Goal: Find specific page/section: Find specific page/section

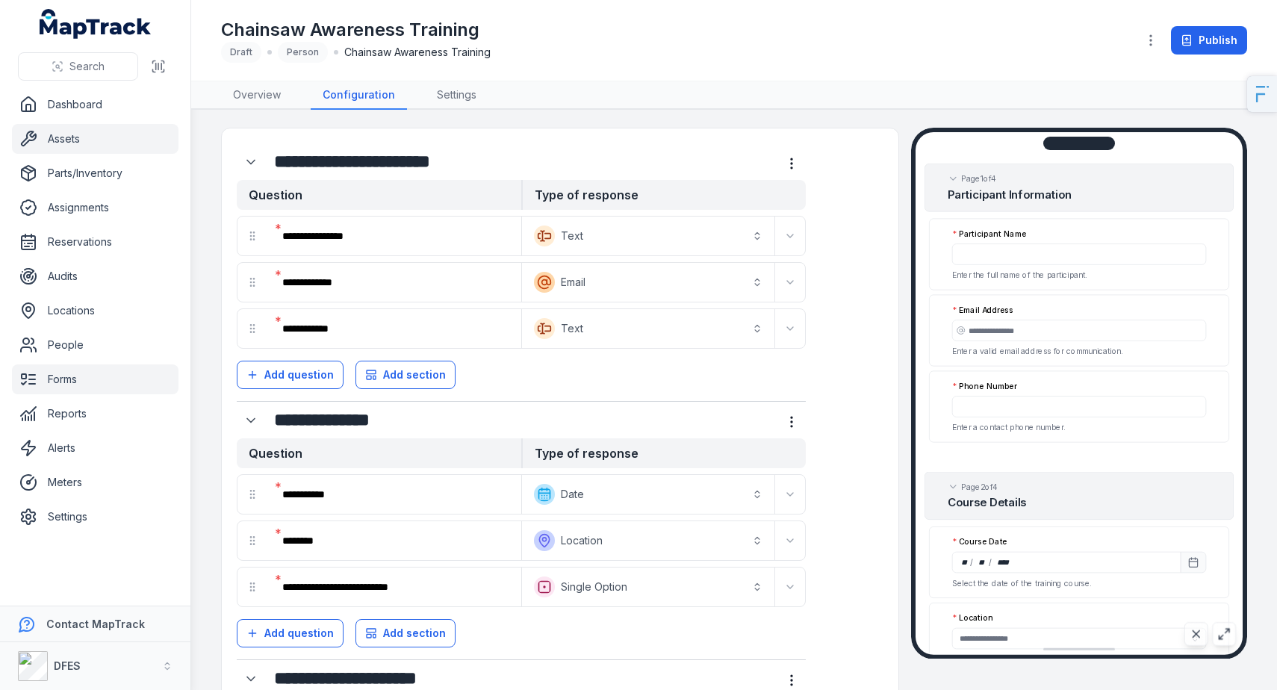
click at [55, 148] on link "Assets" at bounding box center [95, 139] width 167 height 30
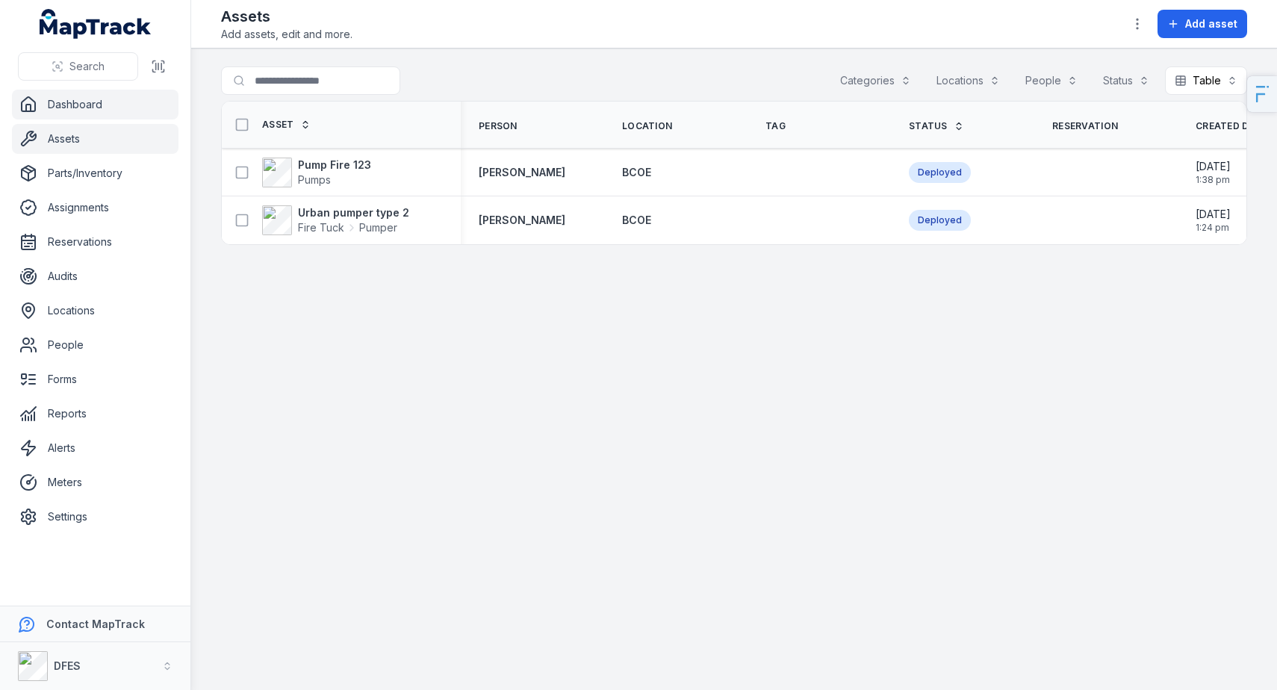
click at [114, 108] on link "Dashboard" at bounding box center [95, 105] width 167 height 30
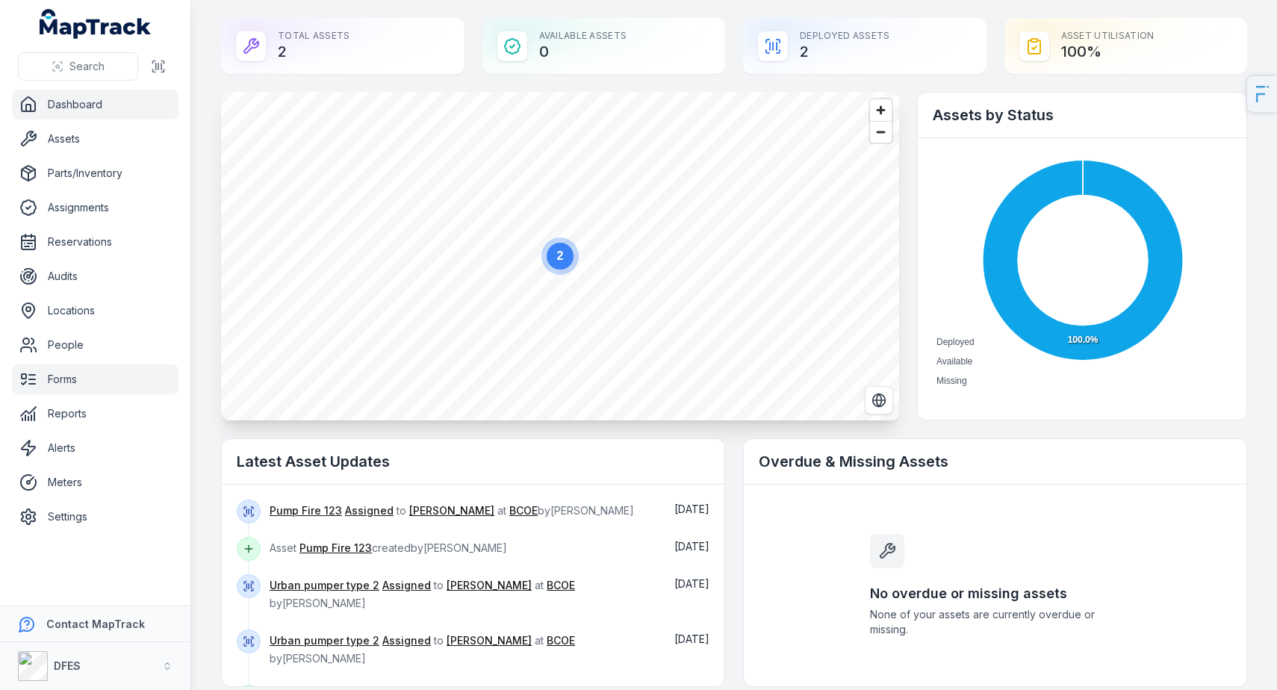
click at [57, 389] on link "Forms" at bounding box center [95, 380] width 167 height 30
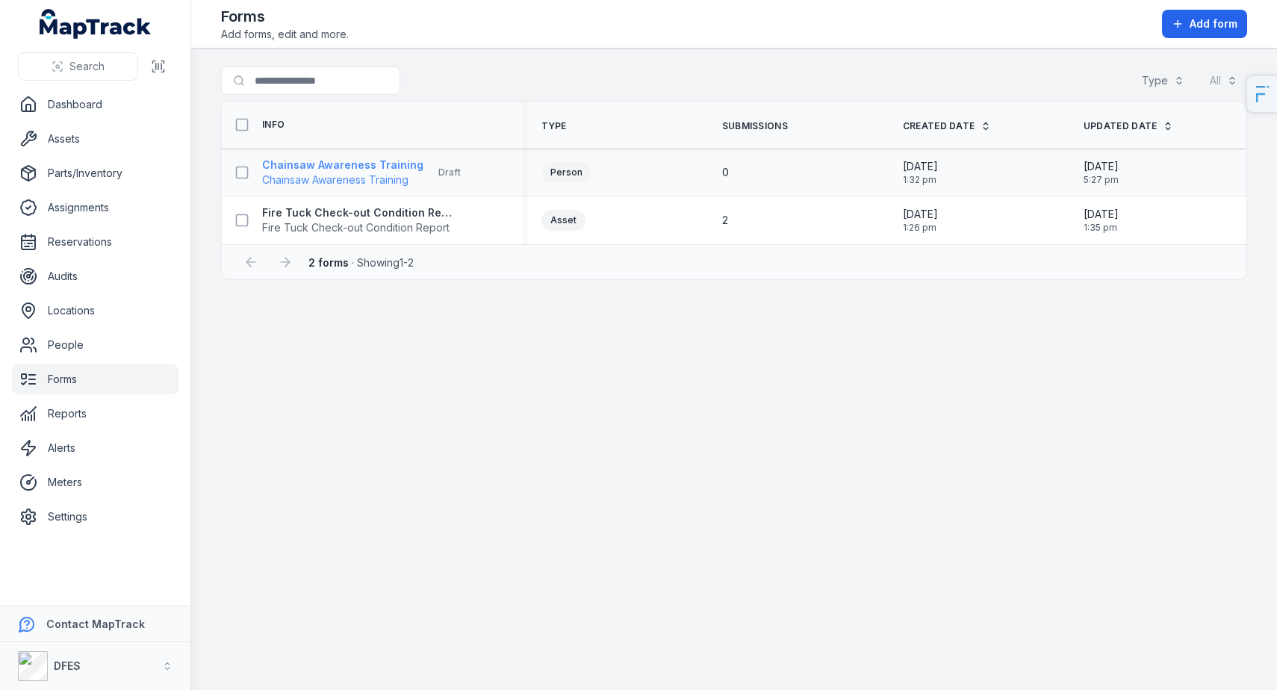
click at [337, 163] on strong "Chainsaw Awareness Training" at bounding box center [342, 165] width 161 height 15
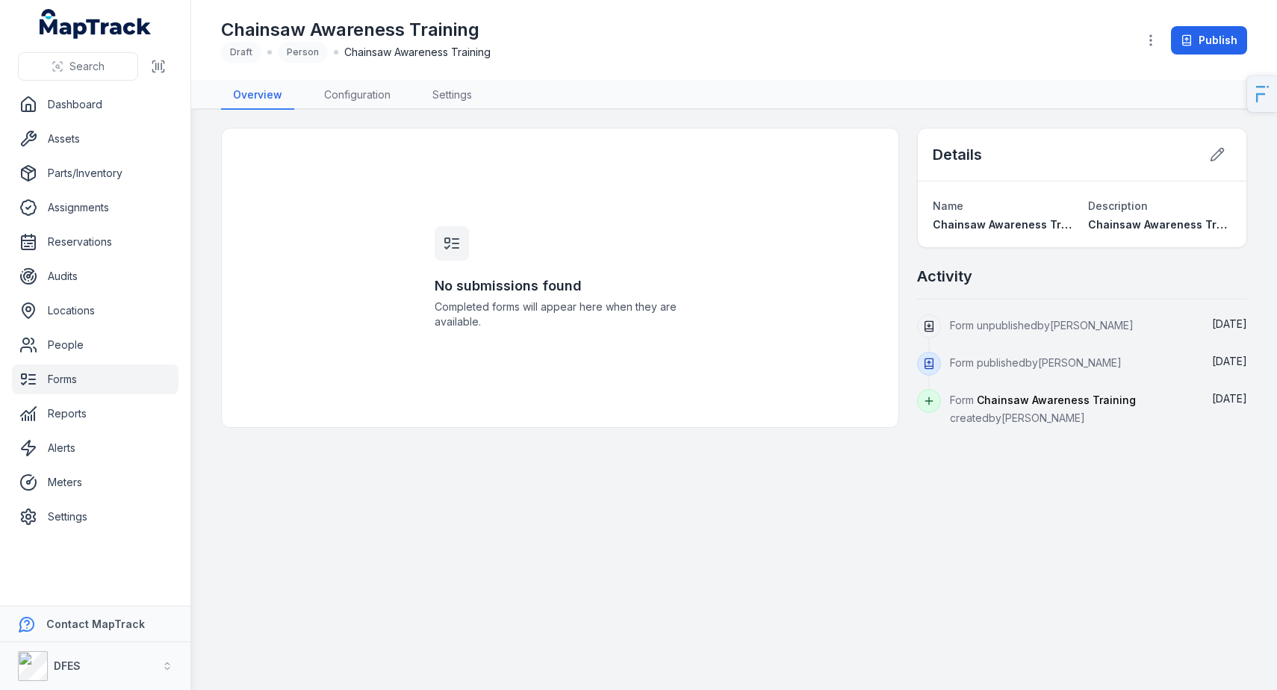
click at [43, 386] on link "Forms" at bounding box center [95, 380] width 167 height 30
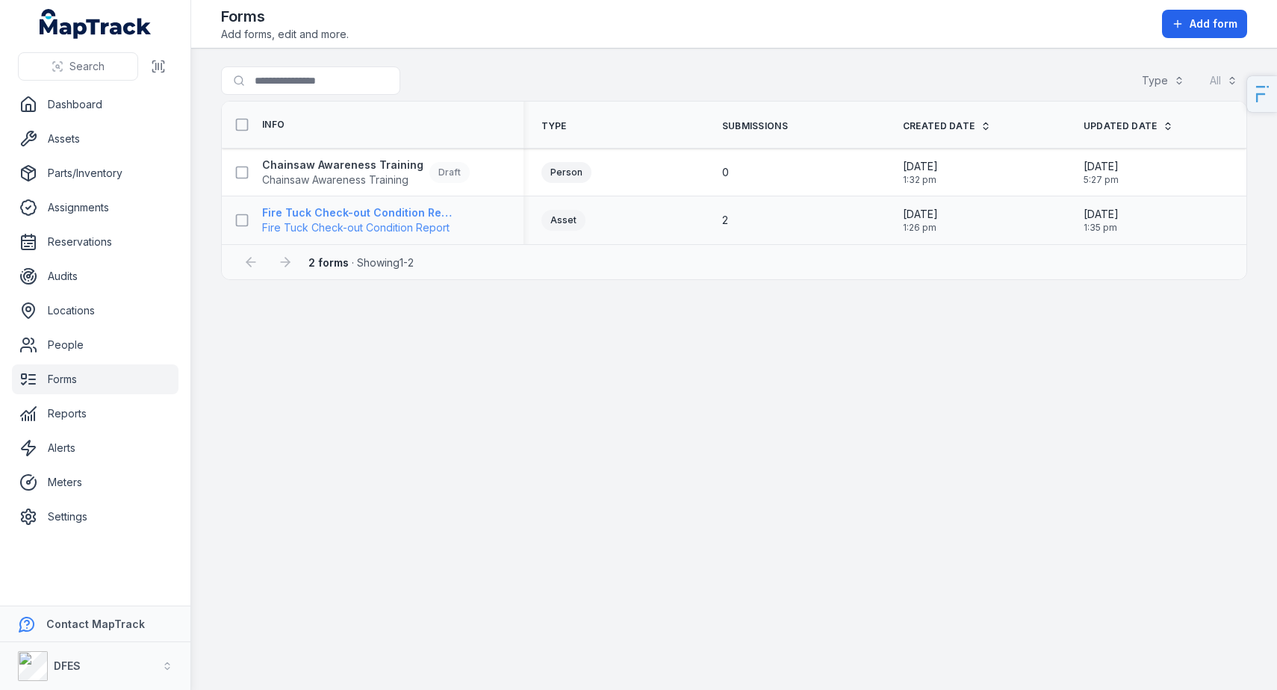
click at [410, 205] on strong "Fire Tuck Check-out Condition Report" at bounding box center [357, 212] width 191 height 15
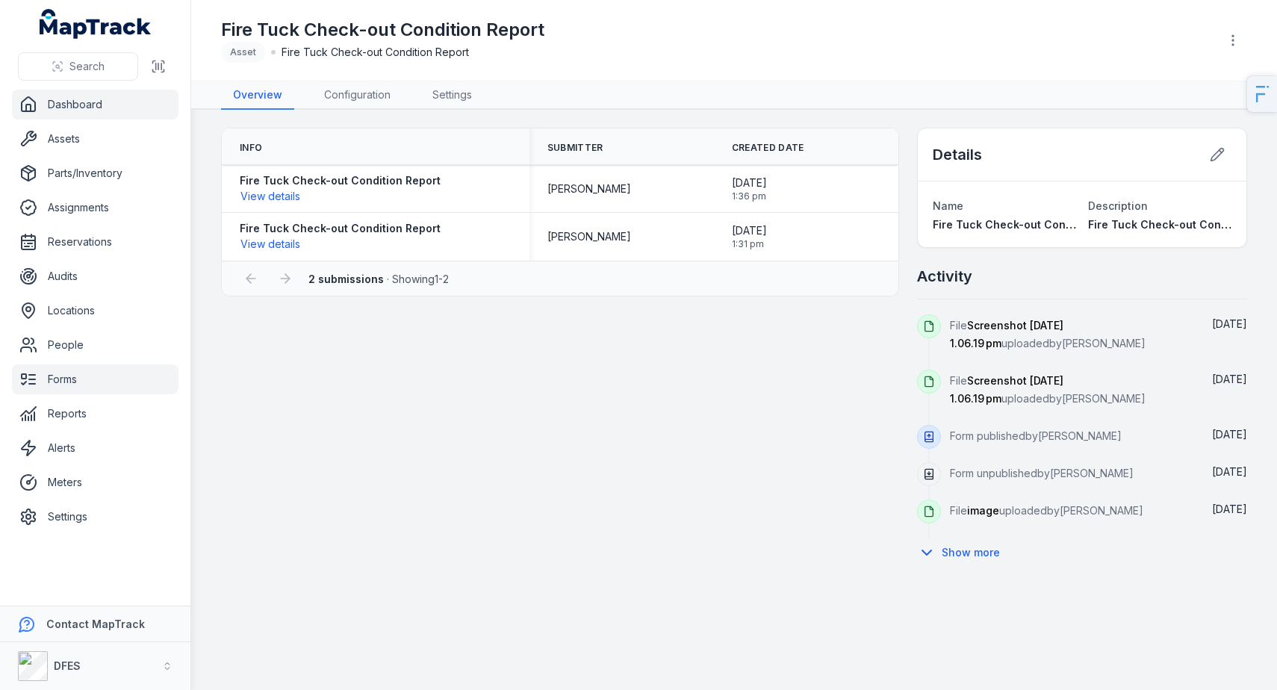
click at [110, 104] on link "Dashboard" at bounding box center [95, 105] width 167 height 30
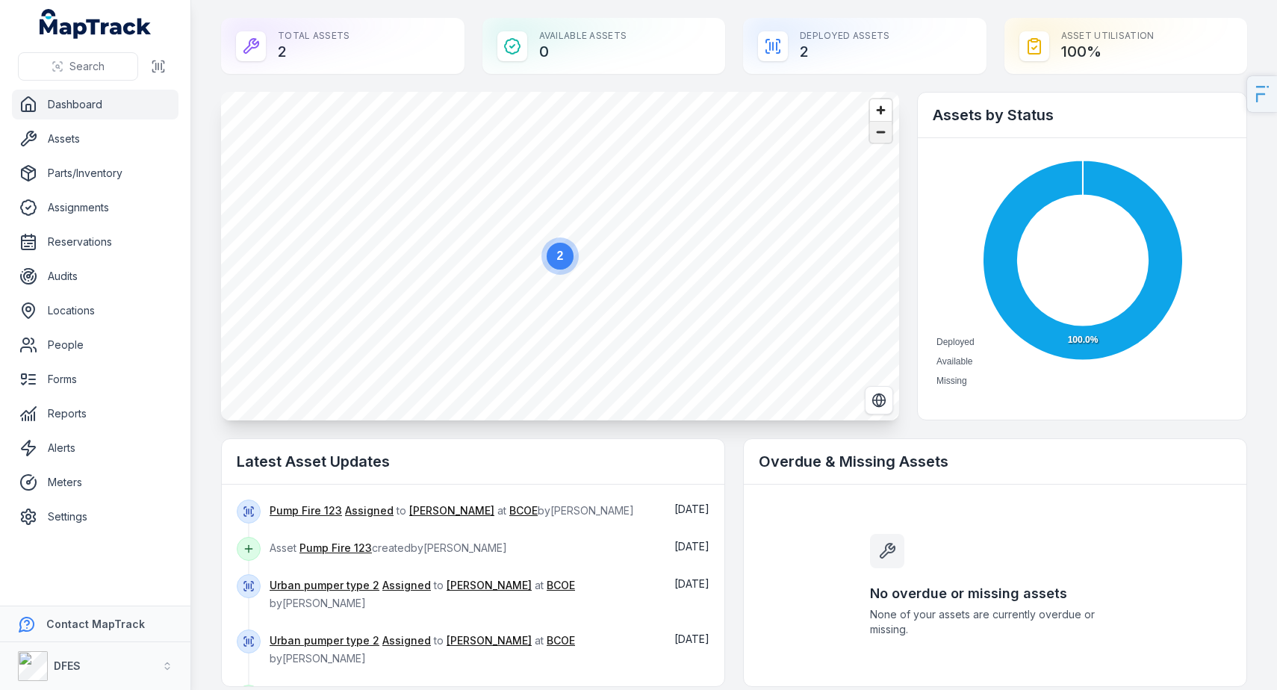
click at [878, 135] on span "Zoom out" at bounding box center [881, 132] width 22 height 21
click at [883, 116] on span "Zoom in" at bounding box center [881, 110] width 22 height 22
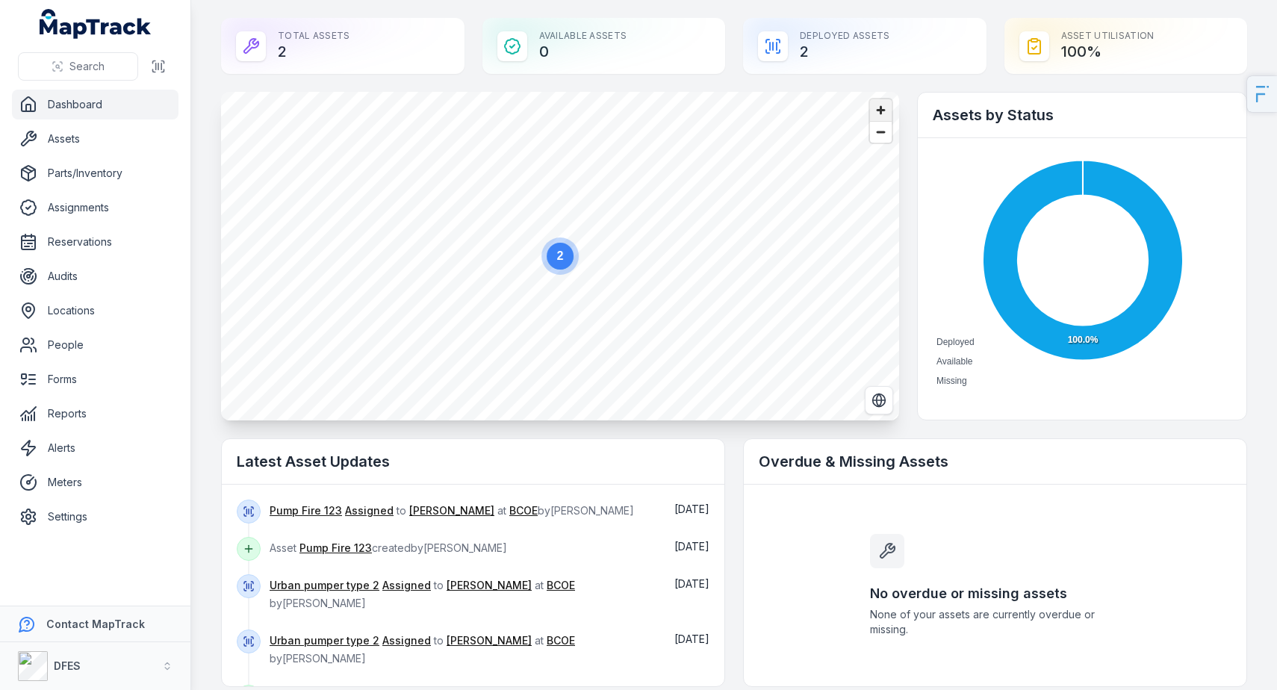
click at [883, 116] on span "Zoom in" at bounding box center [881, 110] width 22 height 22
click at [87, 154] on link "Assets" at bounding box center [95, 139] width 167 height 30
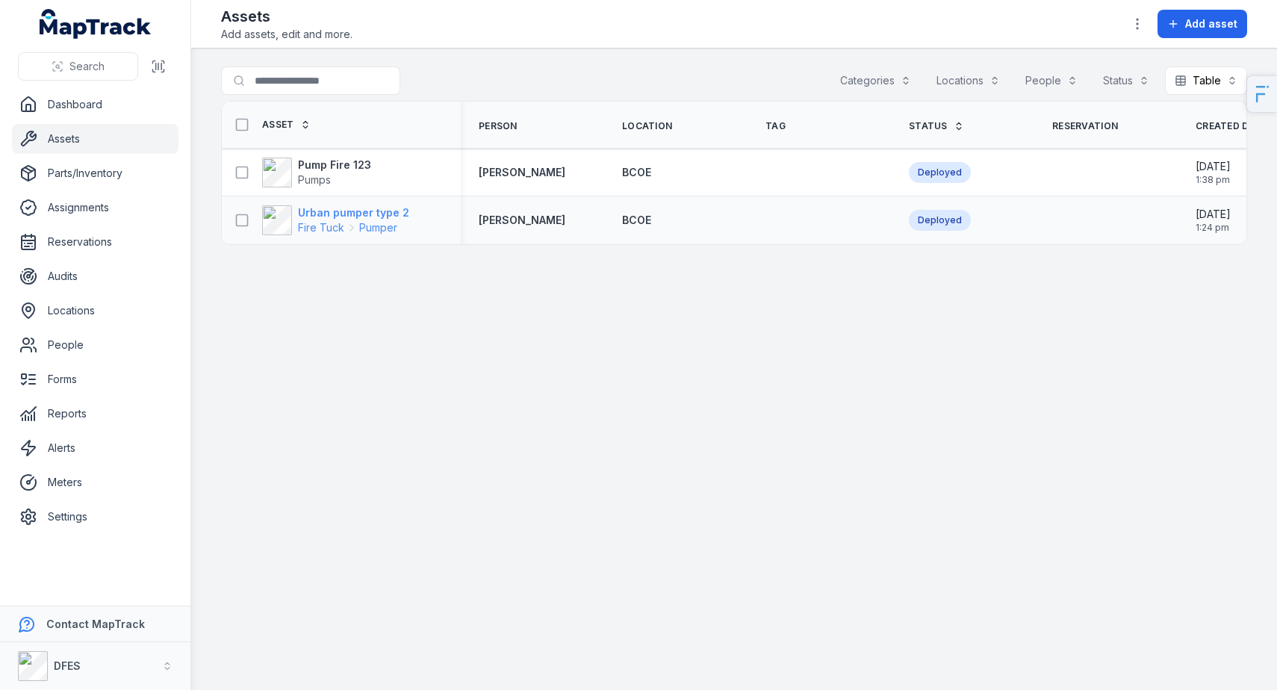
click at [345, 216] on strong "Urban pumper type 2" at bounding box center [353, 212] width 111 height 15
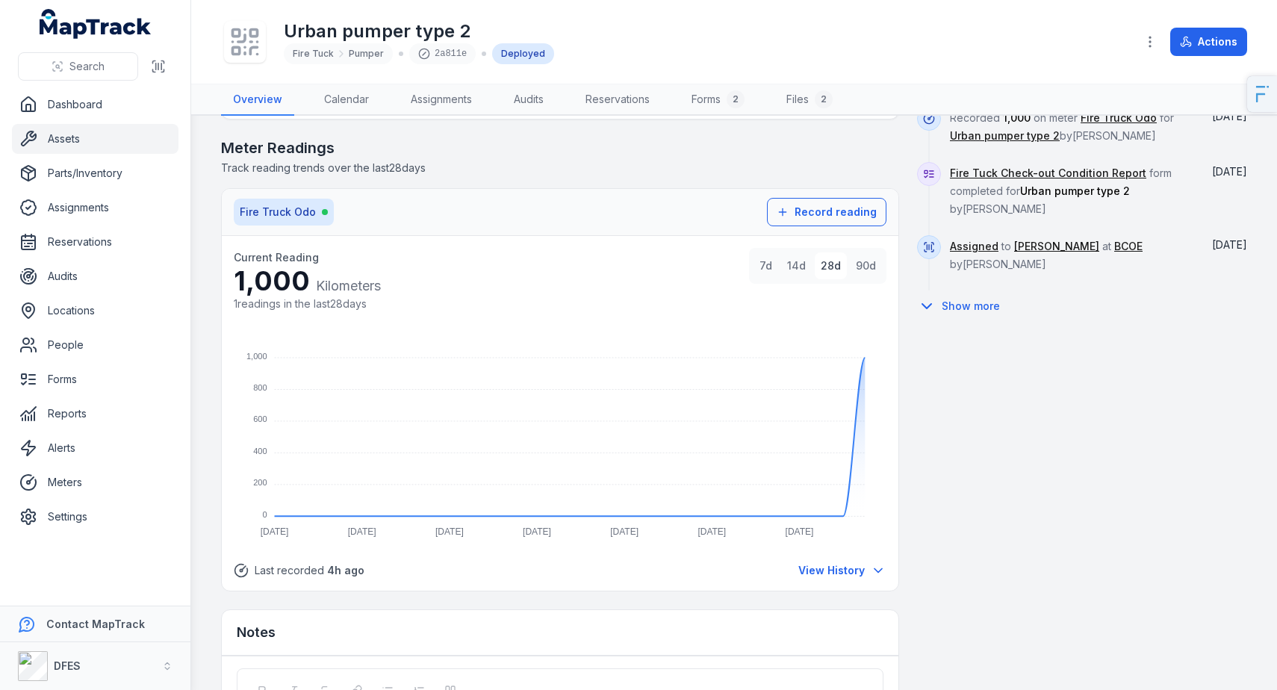
scroll to position [930, 0]
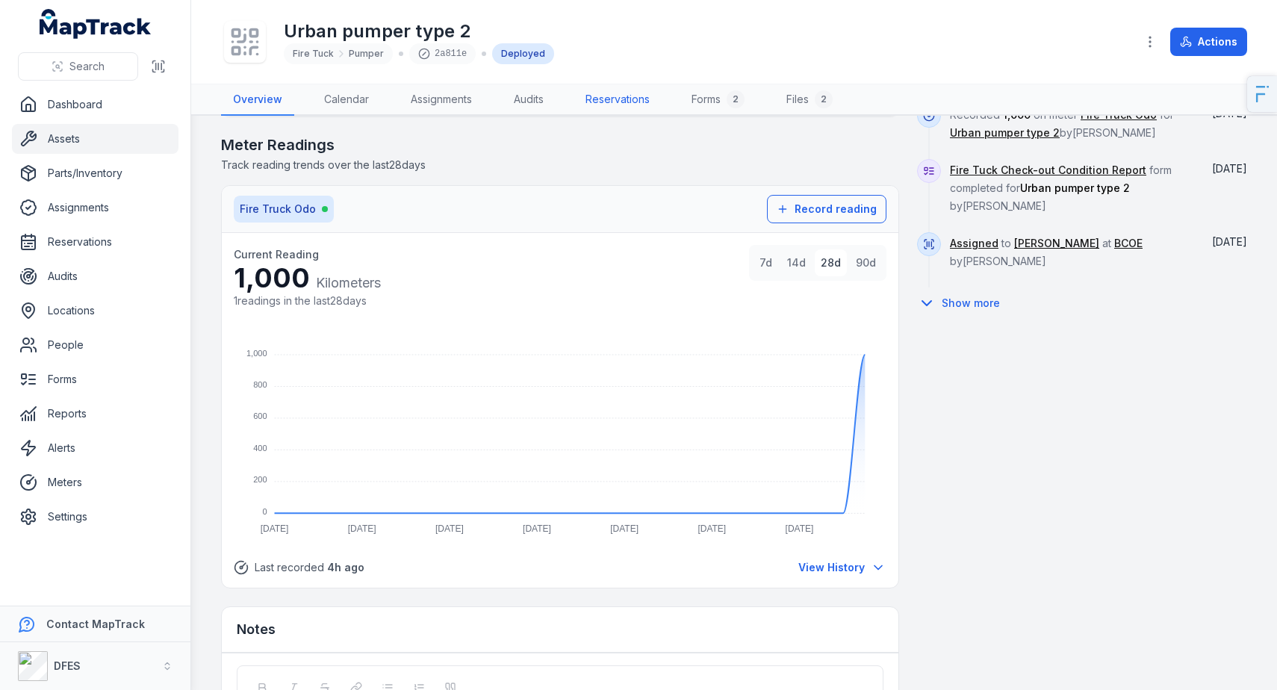
click at [612, 93] on link "Reservations" at bounding box center [618, 99] width 88 height 31
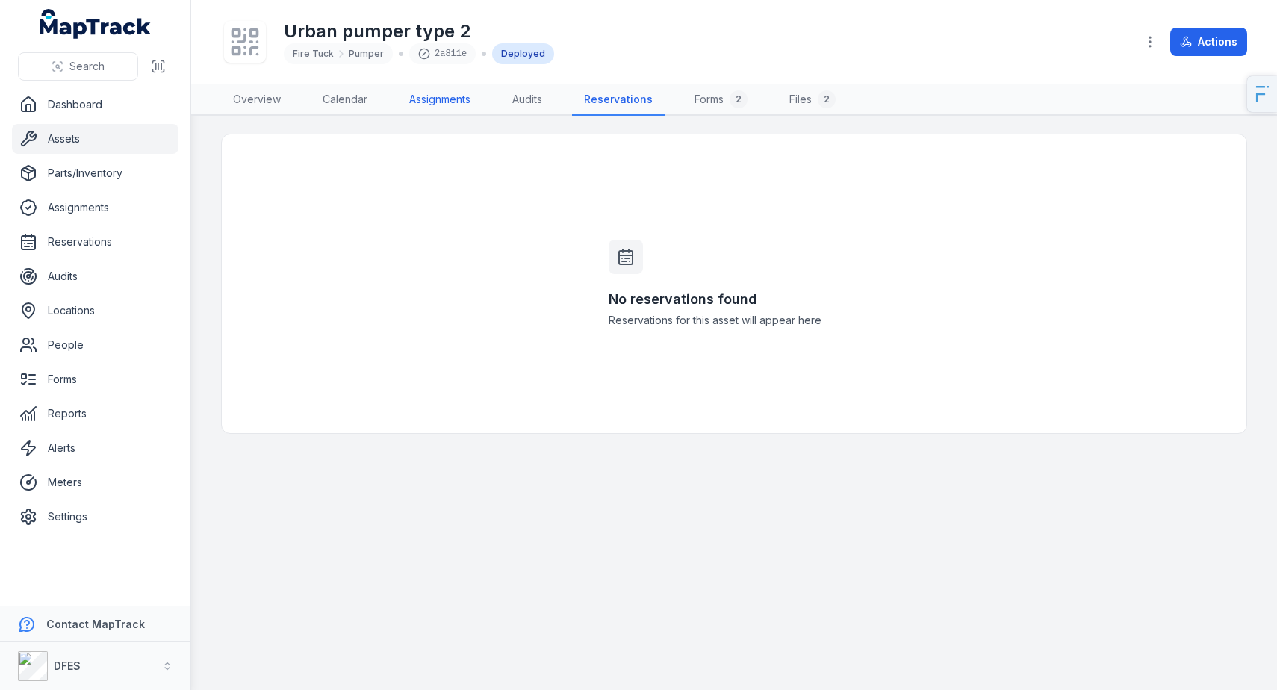
click at [426, 100] on link "Assignments" at bounding box center [439, 99] width 85 height 31
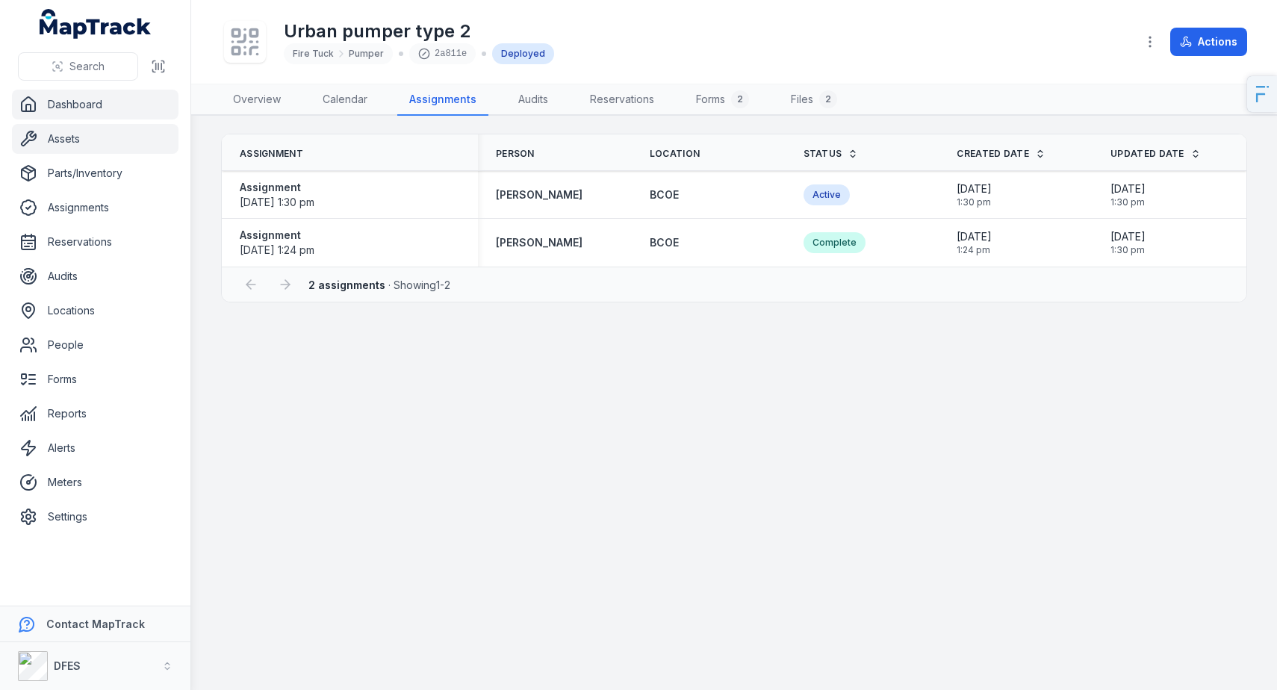
click at [102, 110] on link "Dashboard" at bounding box center [95, 105] width 167 height 30
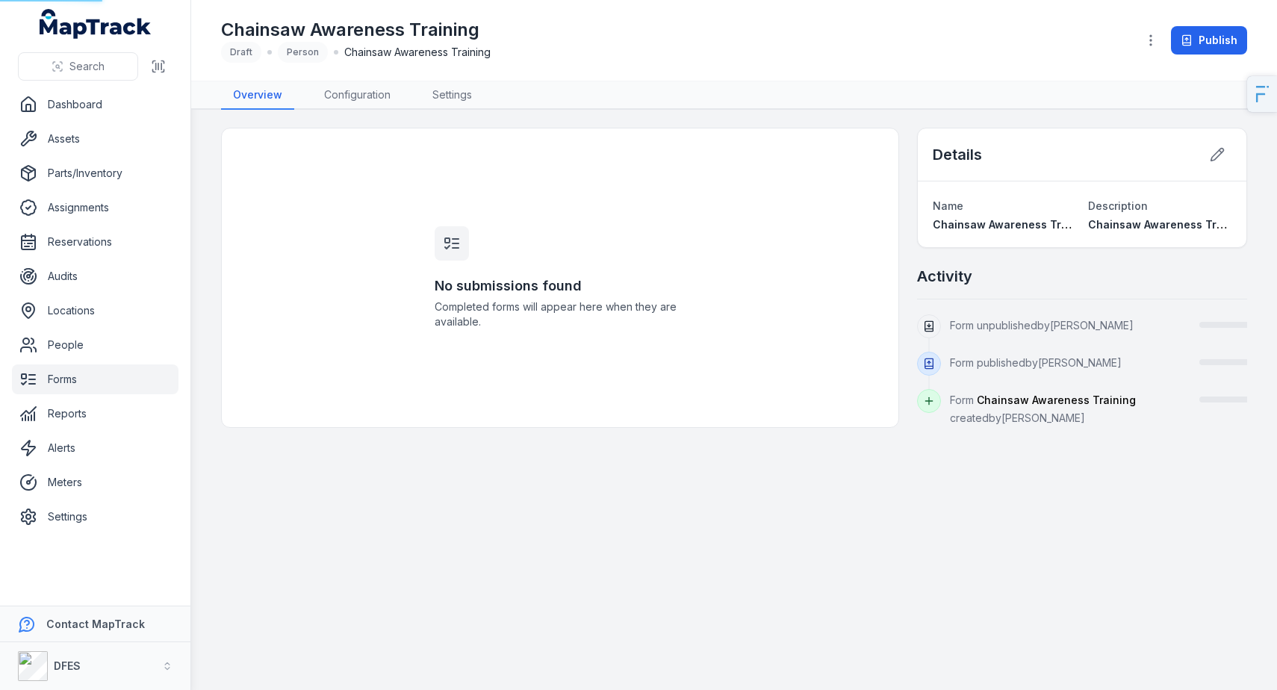
click at [335, 220] on div "No submissions found Completed forms will appear here when they are available." at bounding box center [560, 278] width 678 height 300
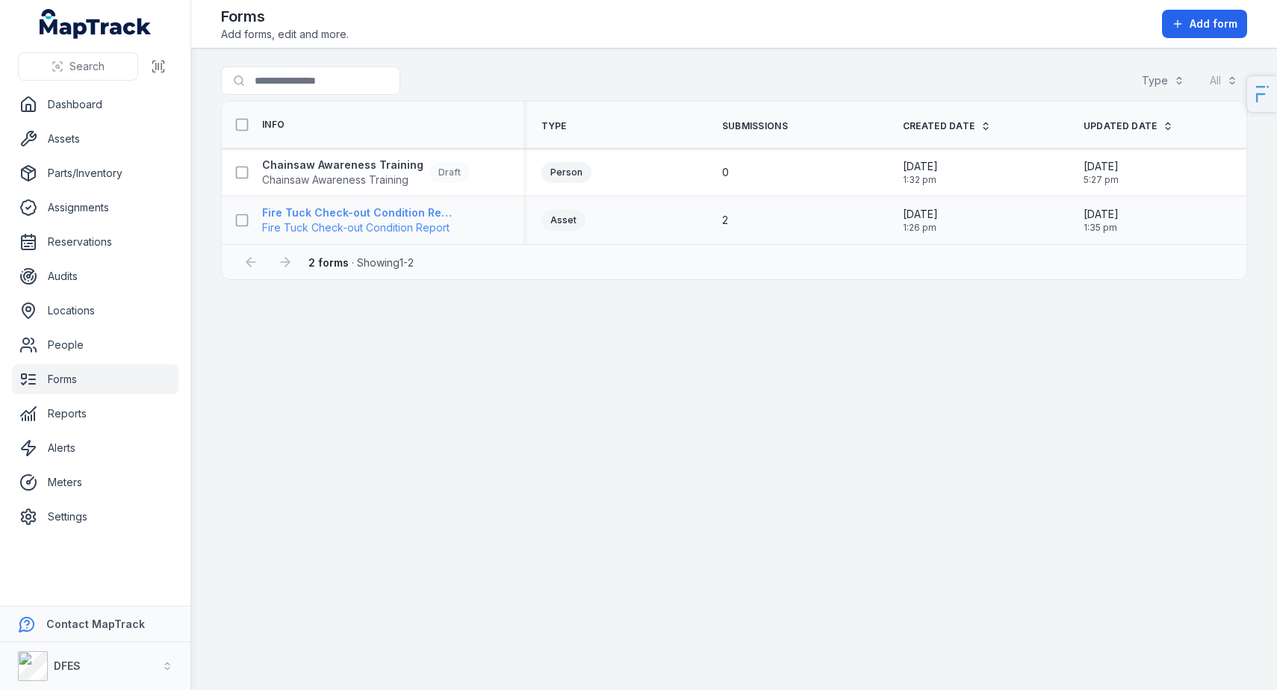
click at [368, 222] on span "Fire Tuck Check-out Condition Report" at bounding box center [357, 227] width 191 height 15
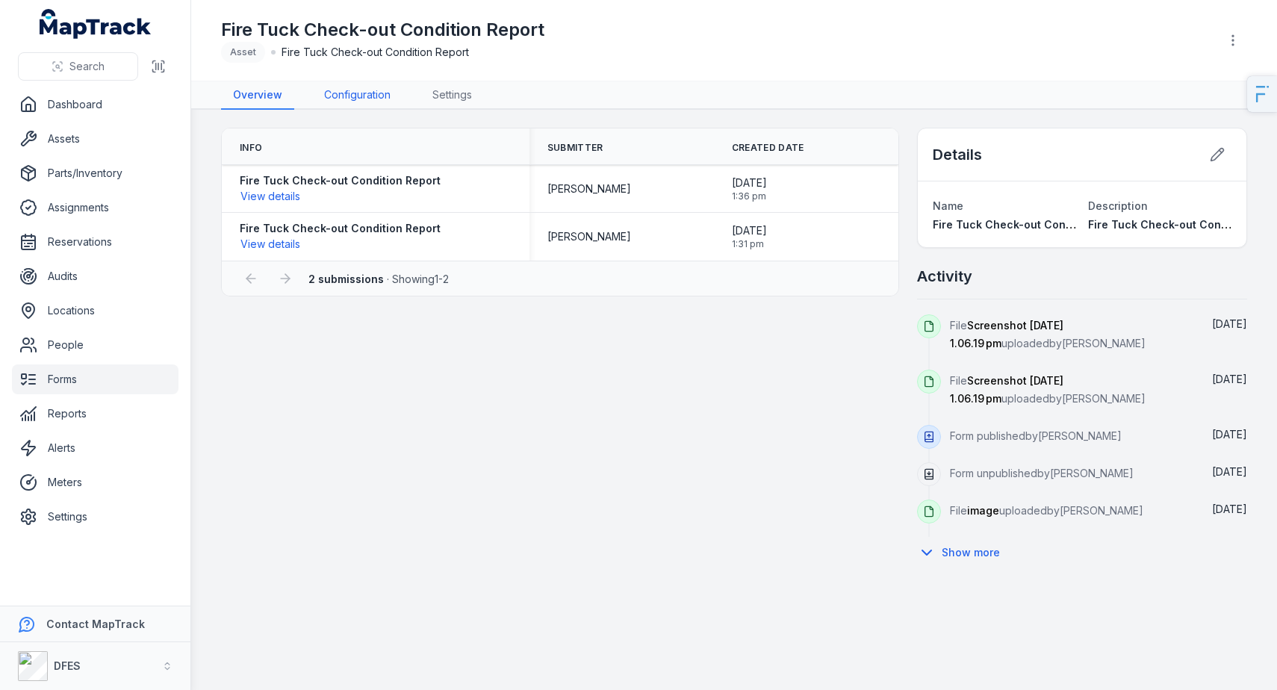
click at [354, 102] on link "Configuration" at bounding box center [357, 95] width 90 height 28
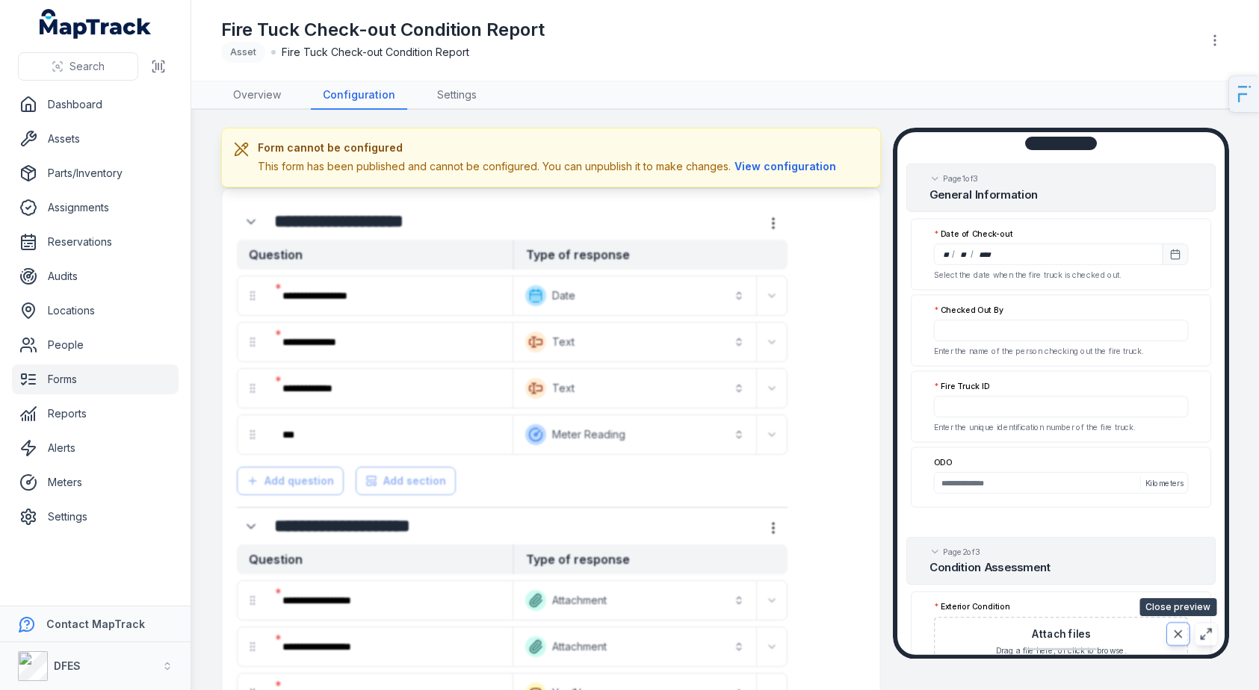
click at [1171, 639] on icon at bounding box center [1177, 633] width 13 height 13
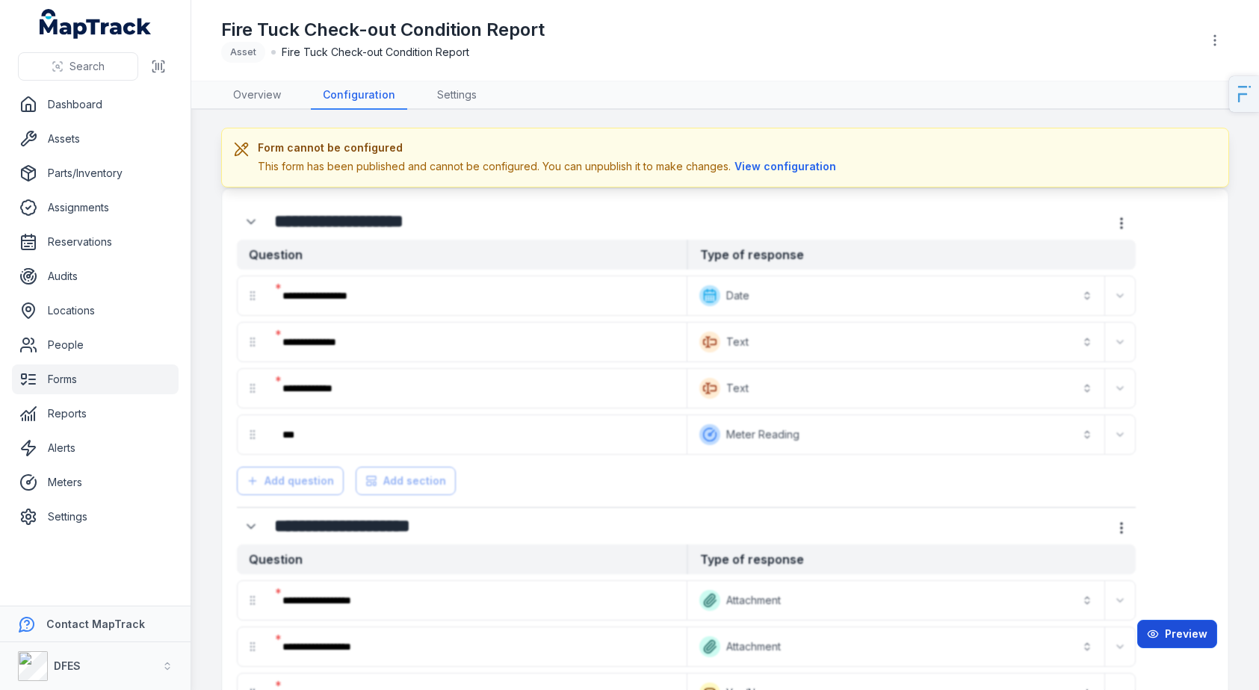
click at [1185, 636] on button "Preview" at bounding box center [1177, 634] width 80 height 28
